Goal: Task Accomplishment & Management: Use online tool/utility

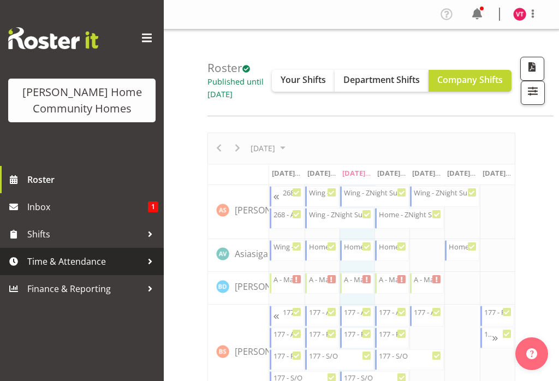
click at [120, 220] on link "Inbox 1" at bounding box center [82, 206] width 164 height 27
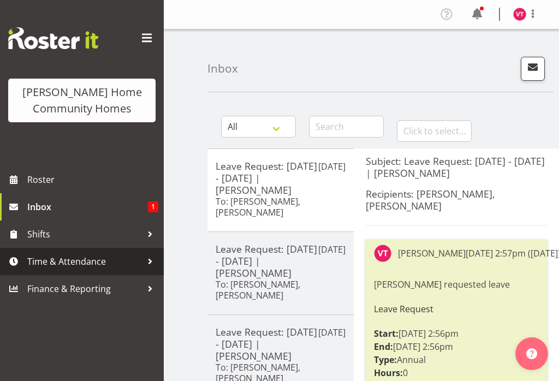
click at [133, 263] on span "Time & Attendance" at bounding box center [84, 261] width 115 height 16
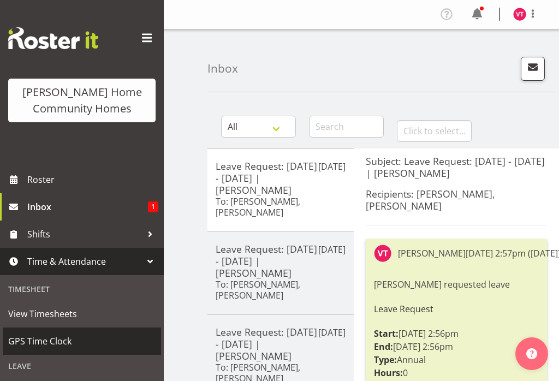
click at [58, 345] on span "GPS Time Clock" at bounding box center [81, 341] width 147 height 16
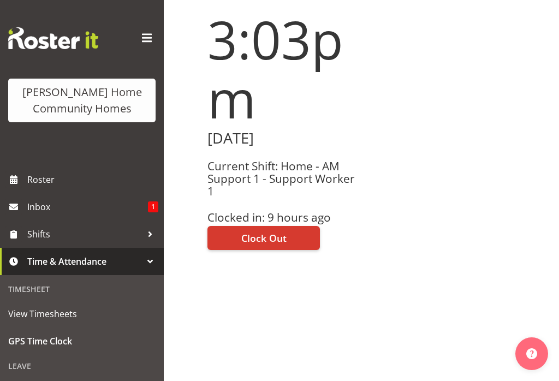
scroll to position [128, 0]
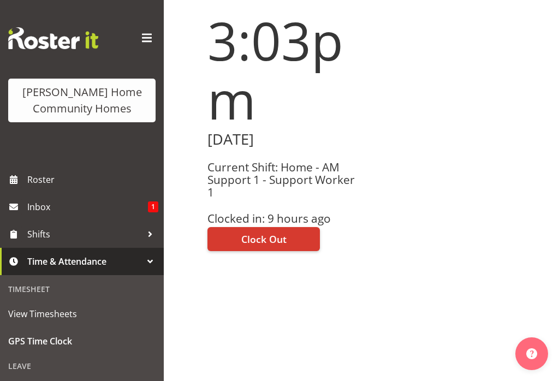
click at [268, 246] on span "Clock Out" at bounding box center [263, 239] width 45 height 14
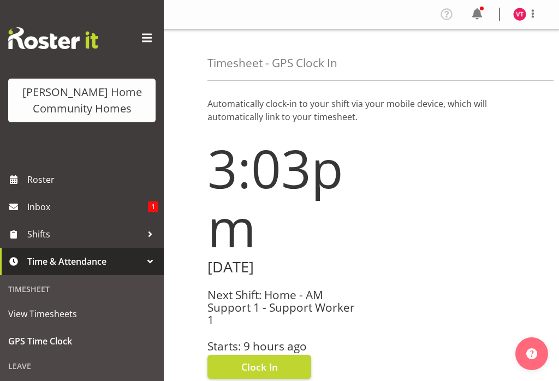
scroll to position [0, 0]
click at [515, 16] on img at bounding box center [519, 14] width 13 height 13
click at [475, 57] on link "Log Out" at bounding box center [486, 57] width 105 height 20
